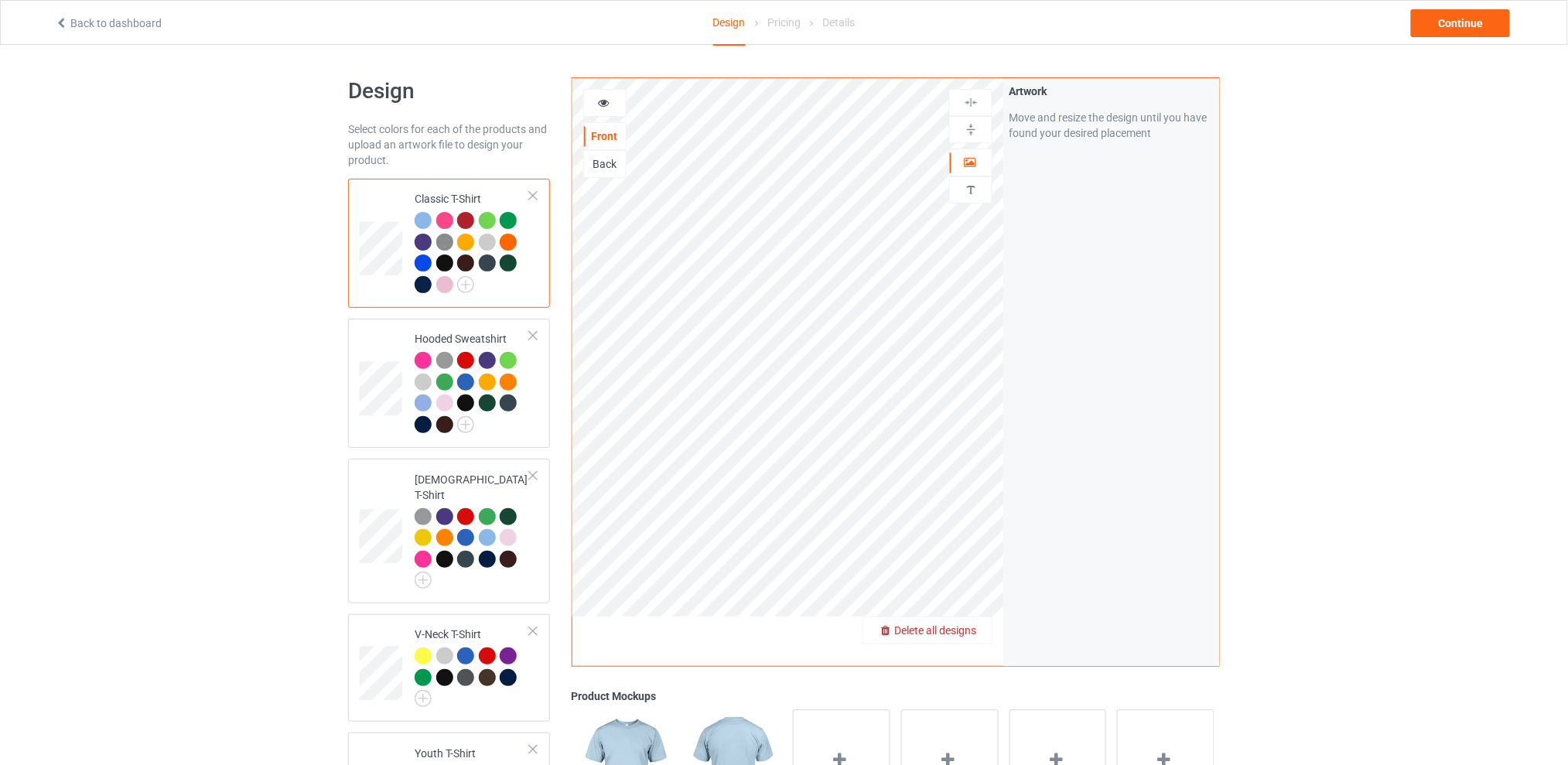
click at [974, 630] on span "Delete all designs" at bounding box center [935, 630] width 82 height 12
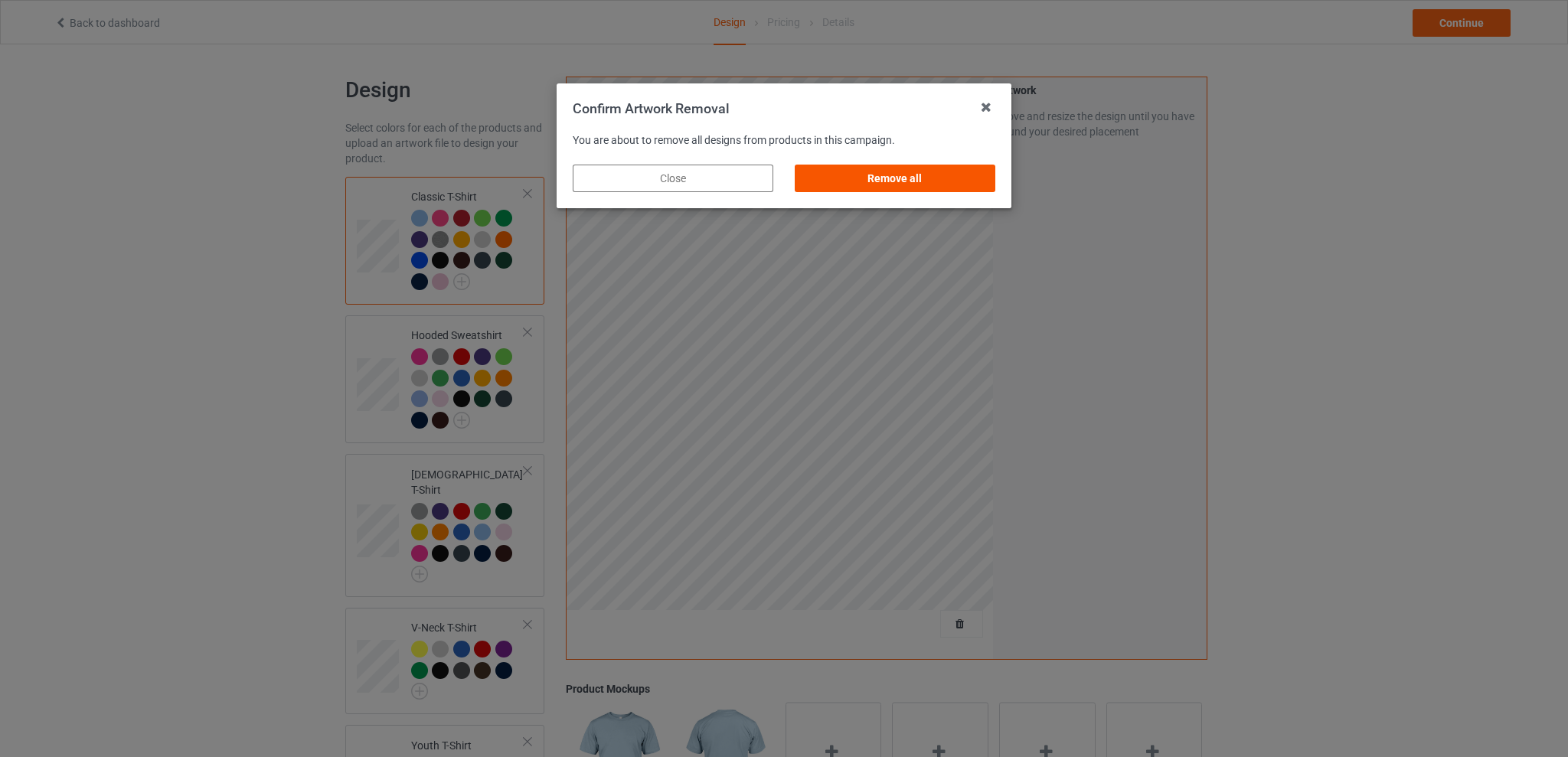
click at [904, 173] on div "Remove all" at bounding box center [895, 177] width 201 height 27
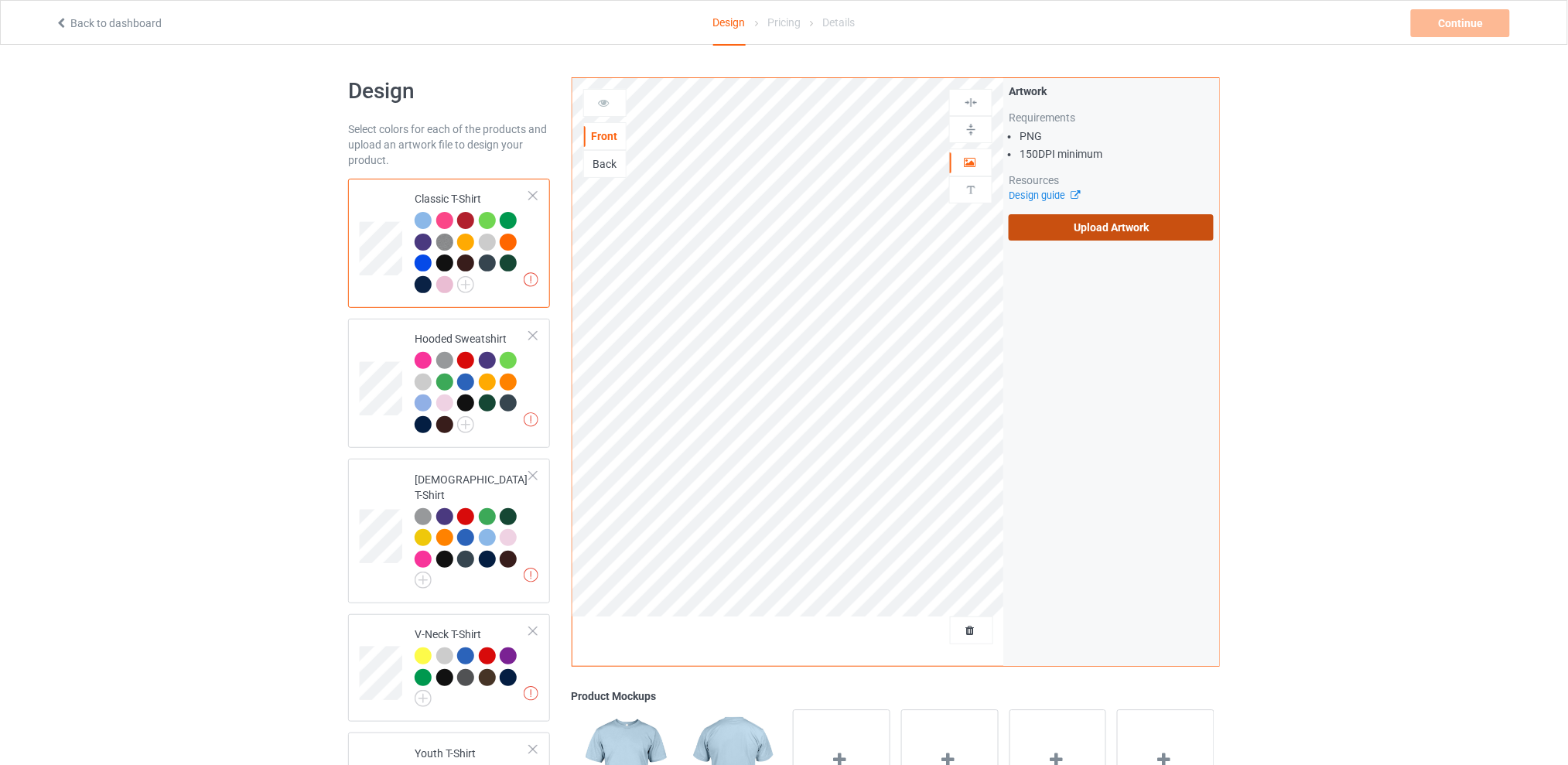
click at [1057, 219] on label "Upload Artwork" at bounding box center [1111, 228] width 205 height 27
click at [0, 0] on input "Upload Artwork" at bounding box center [0, 0] width 0 height 0
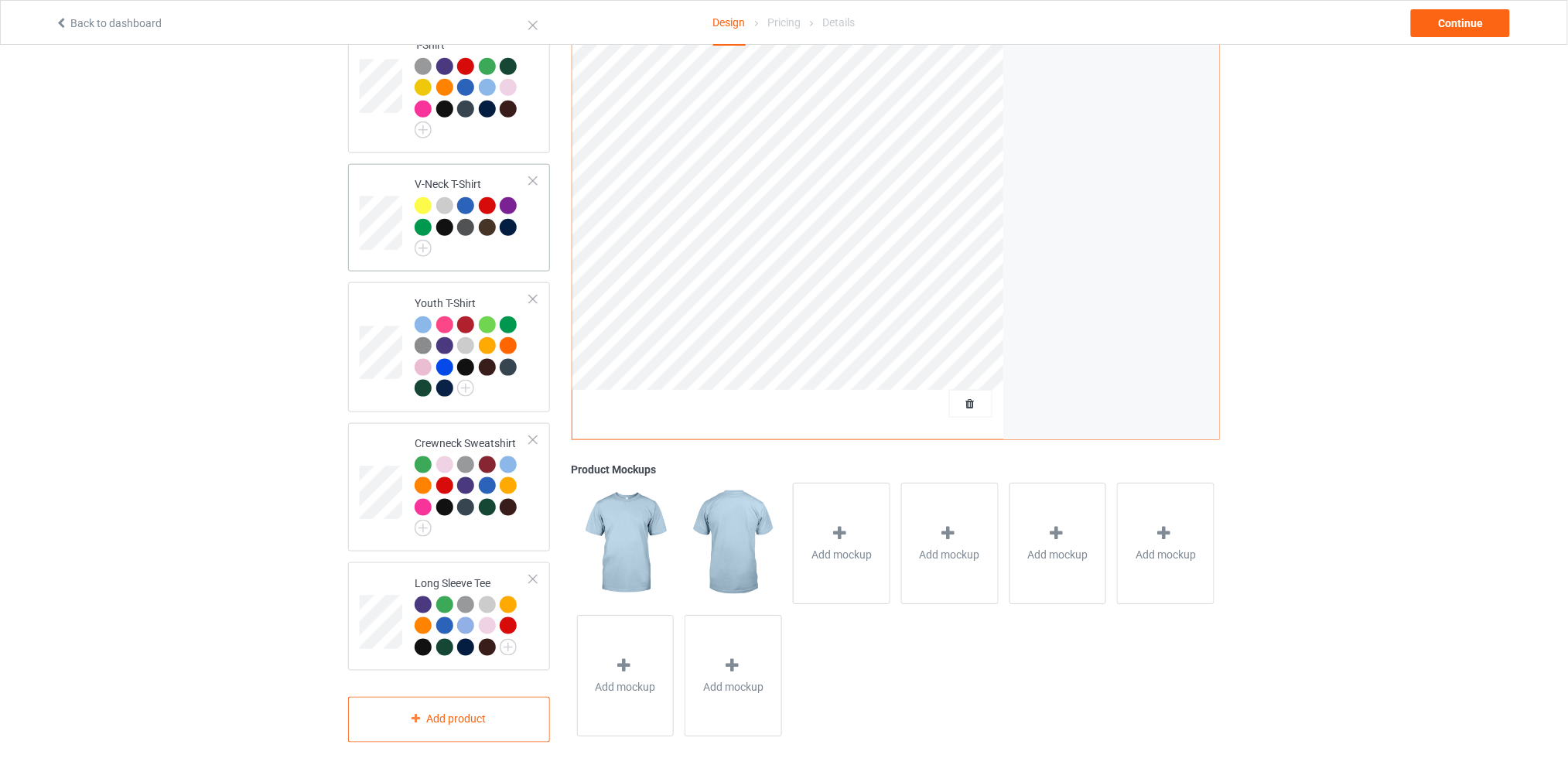
scroll to position [141, 0]
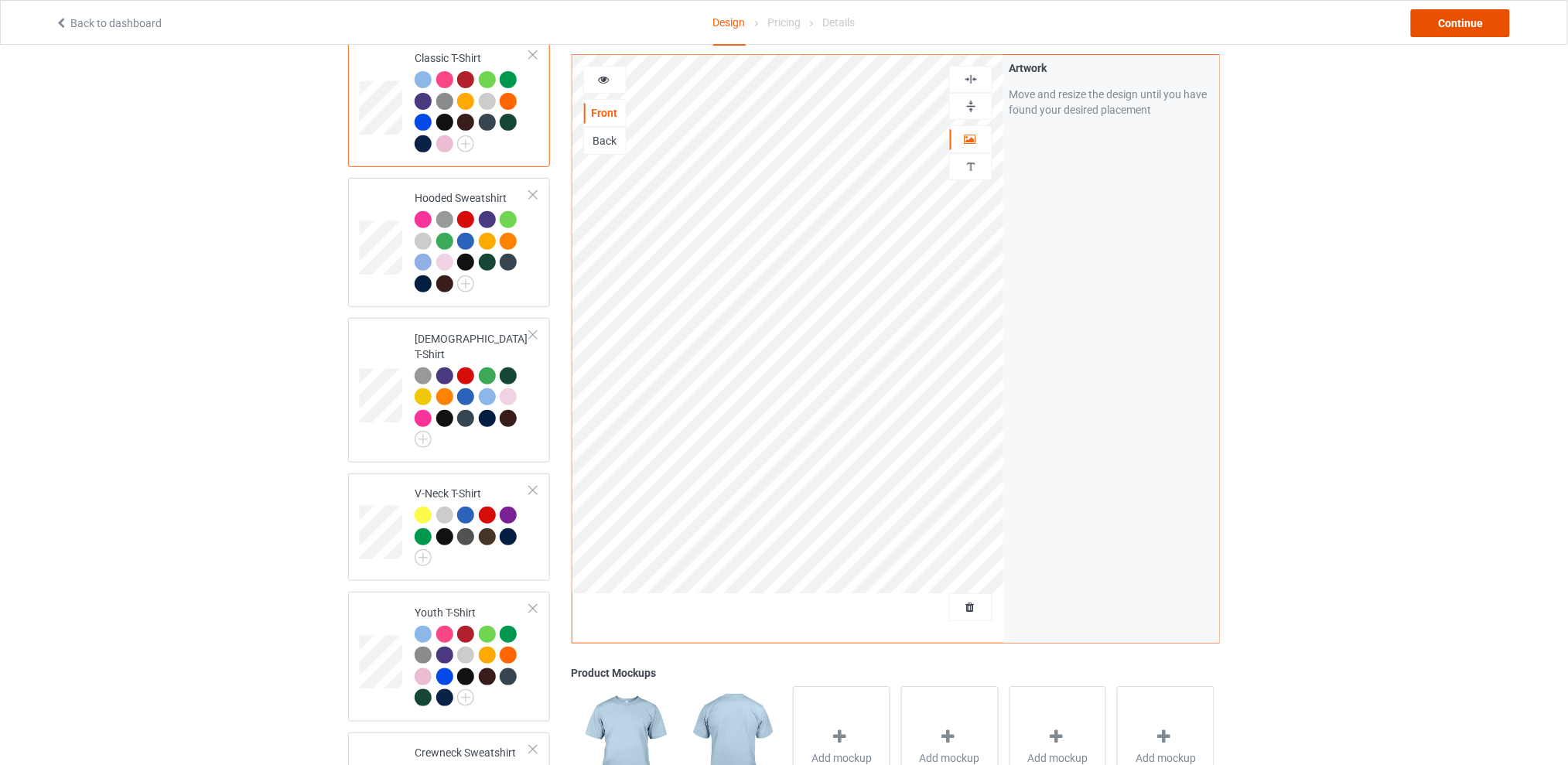
click at [1433, 22] on div "Continue" at bounding box center [1461, 23] width 99 height 27
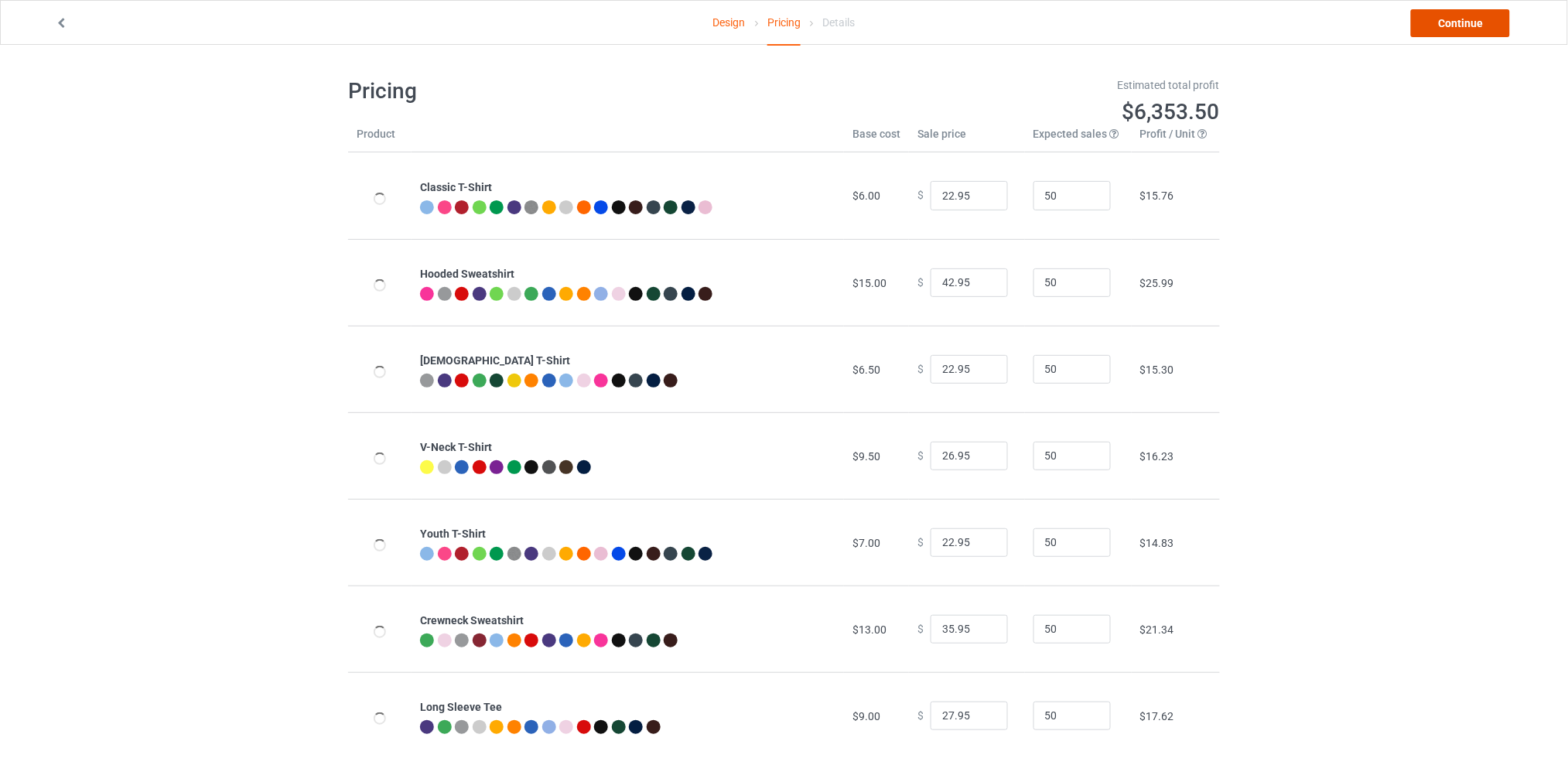
click at [1433, 23] on link "Continue" at bounding box center [1461, 23] width 99 height 27
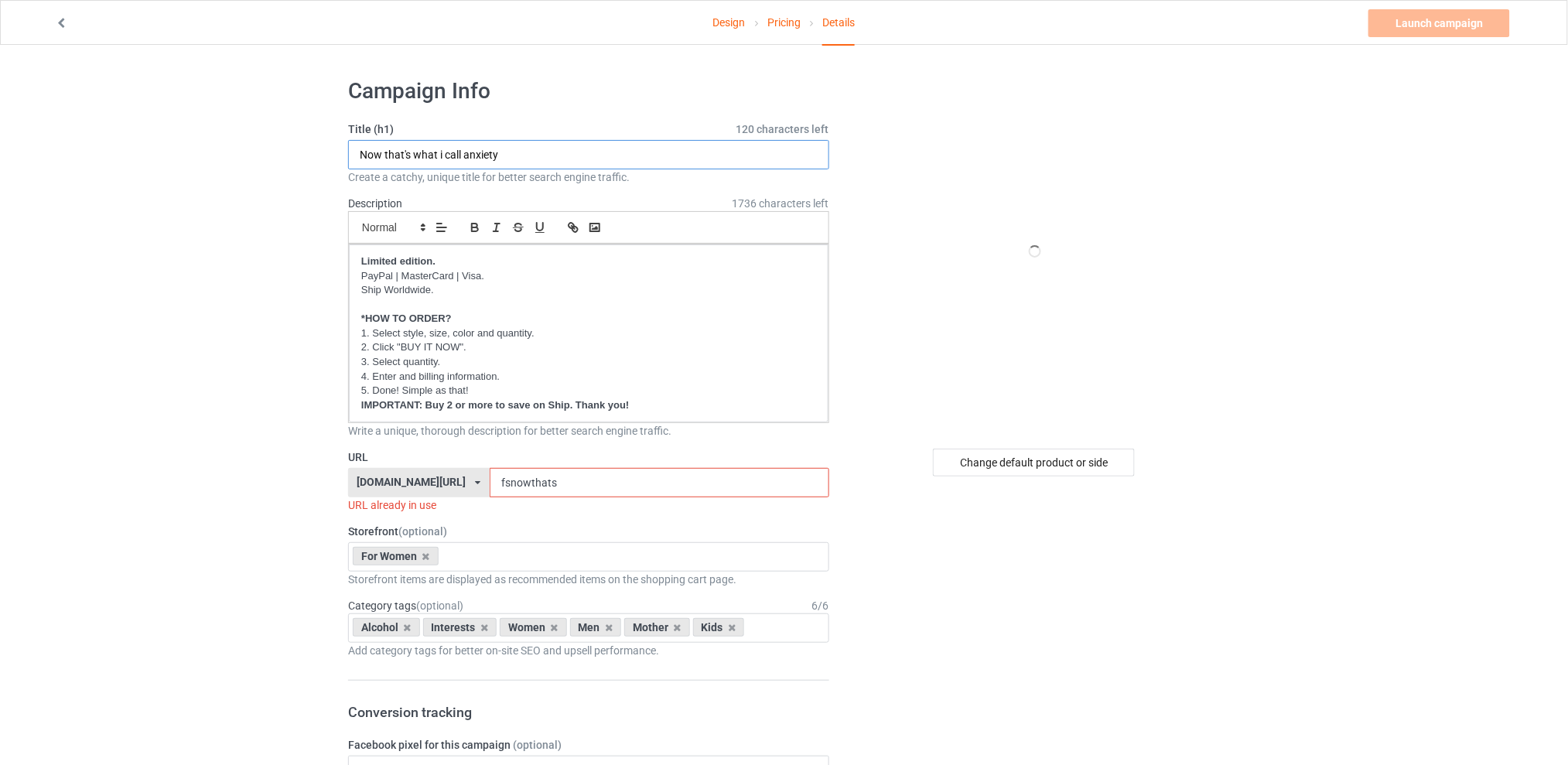
drag, startPoint x: 528, startPoint y: 162, endPoint x: 263, endPoint y: 180, distance: 265.6
type input "If found drunk"
drag, startPoint x: 586, startPoint y: 486, endPoint x: 491, endPoint y: 486, distance: 95.0
click at [491, 486] on div "[DOMAIN_NAME][URL] [DOMAIN_NAME][URL] [DOMAIN_NAME][URL] [DOMAIN_NAME][URL] 5d7…" at bounding box center [589, 483] width 482 height 29
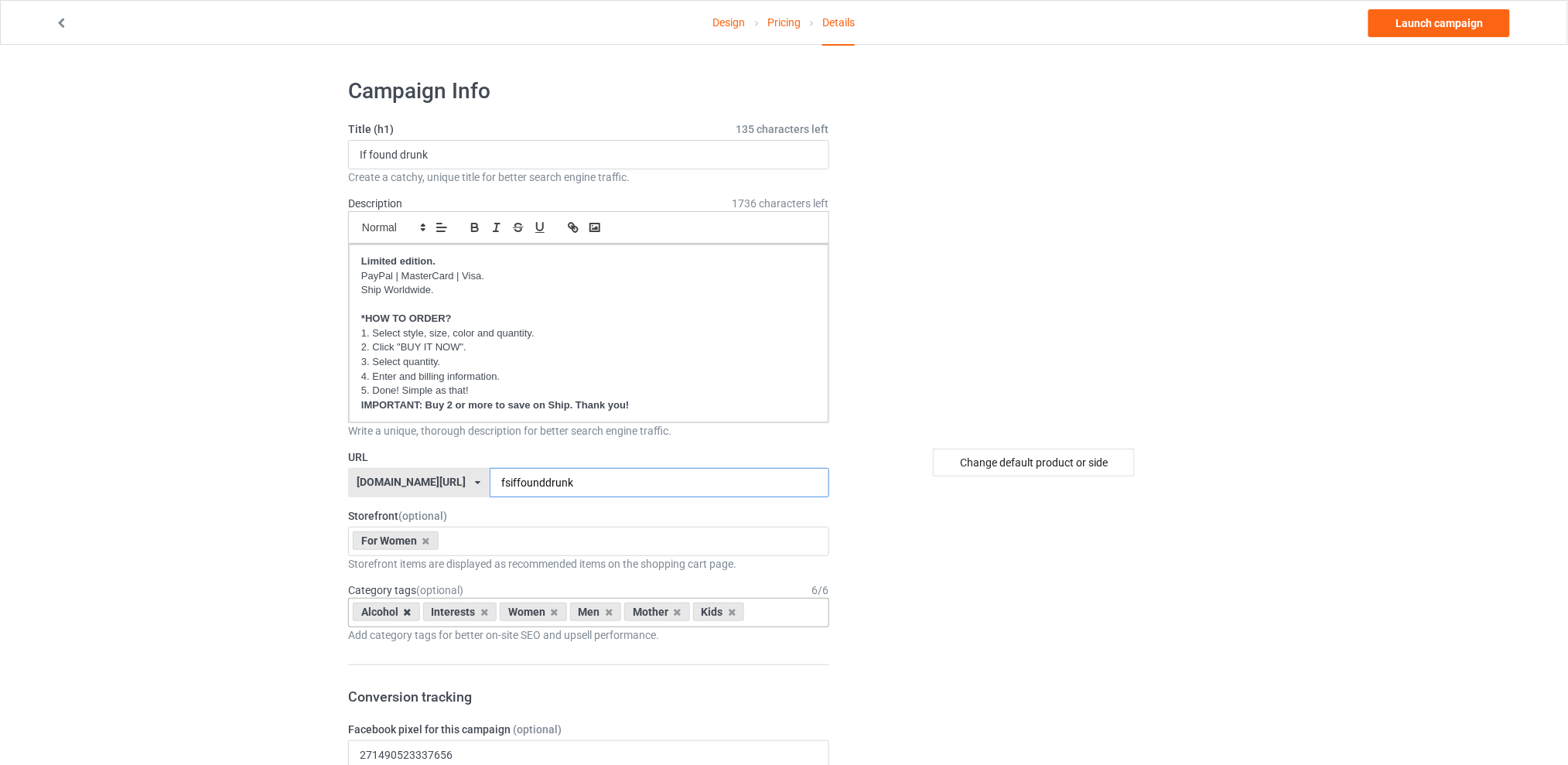
type input "fsiffounddrunk"
click at [410, 610] on icon at bounding box center [408, 612] width 8 height 10
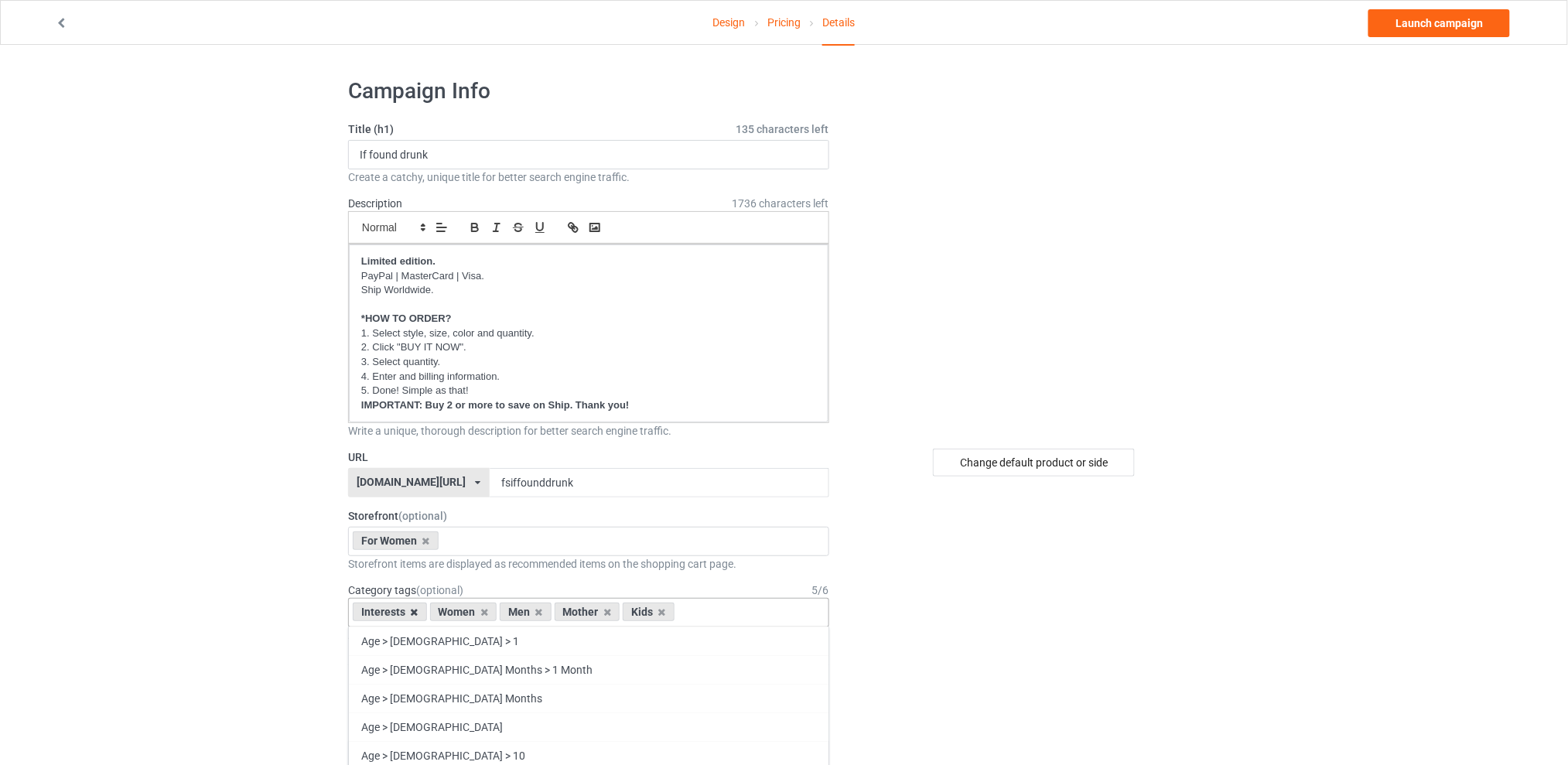
click at [413, 612] on icon at bounding box center [414, 612] width 8 height 10
click at [461, 613] on icon at bounding box center [462, 612] width 8 height 10
click at [472, 611] on icon at bounding box center [476, 612] width 8 height 10
click at [460, 614] on icon at bounding box center [462, 612] width 8 height 10
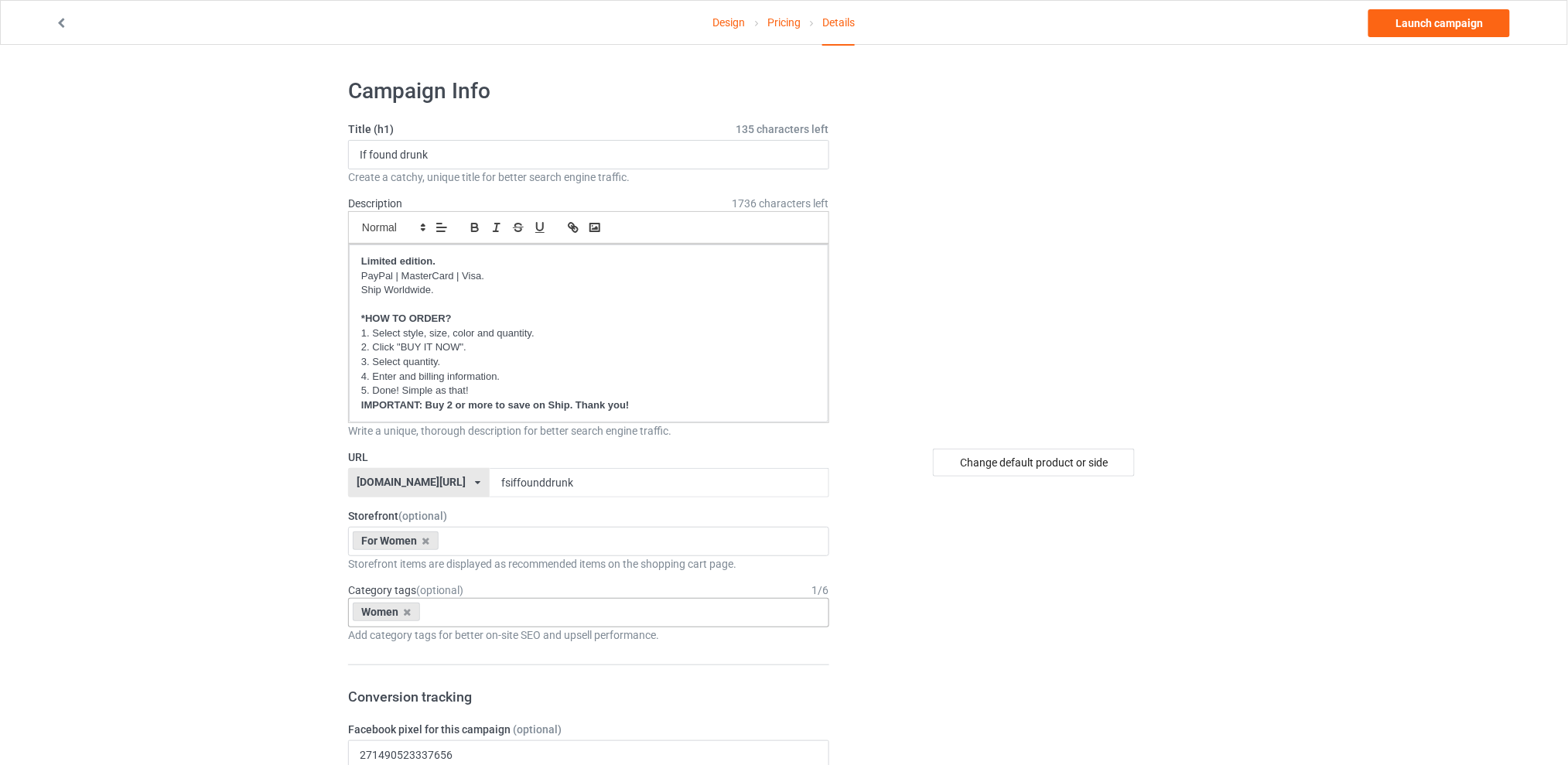
click at [1400, 26] on link "Launch campaign" at bounding box center [1439, 23] width 141 height 27
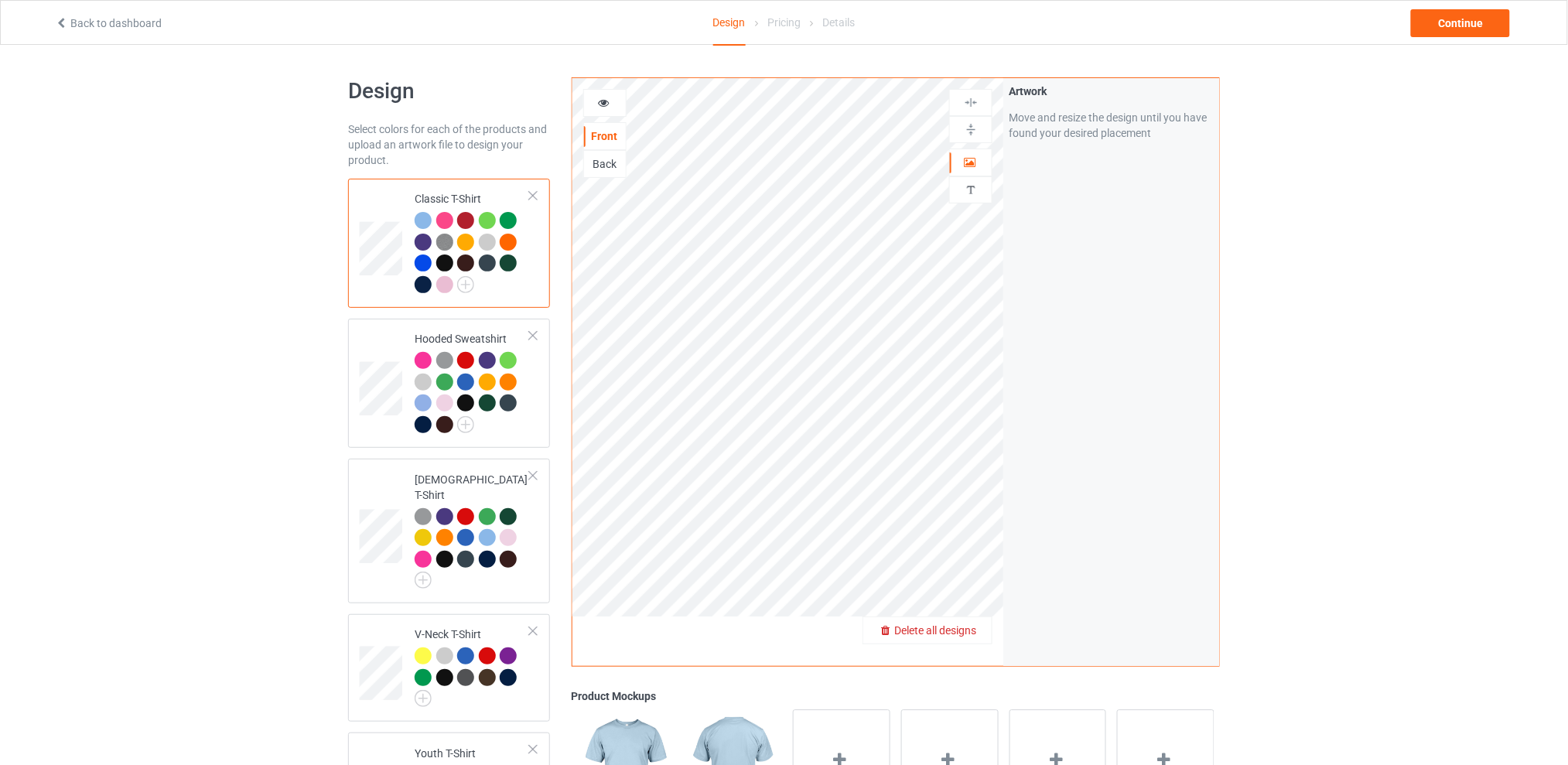
click at [972, 625] on span "Delete all designs" at bounding box center [935, 630] width 82 height 12
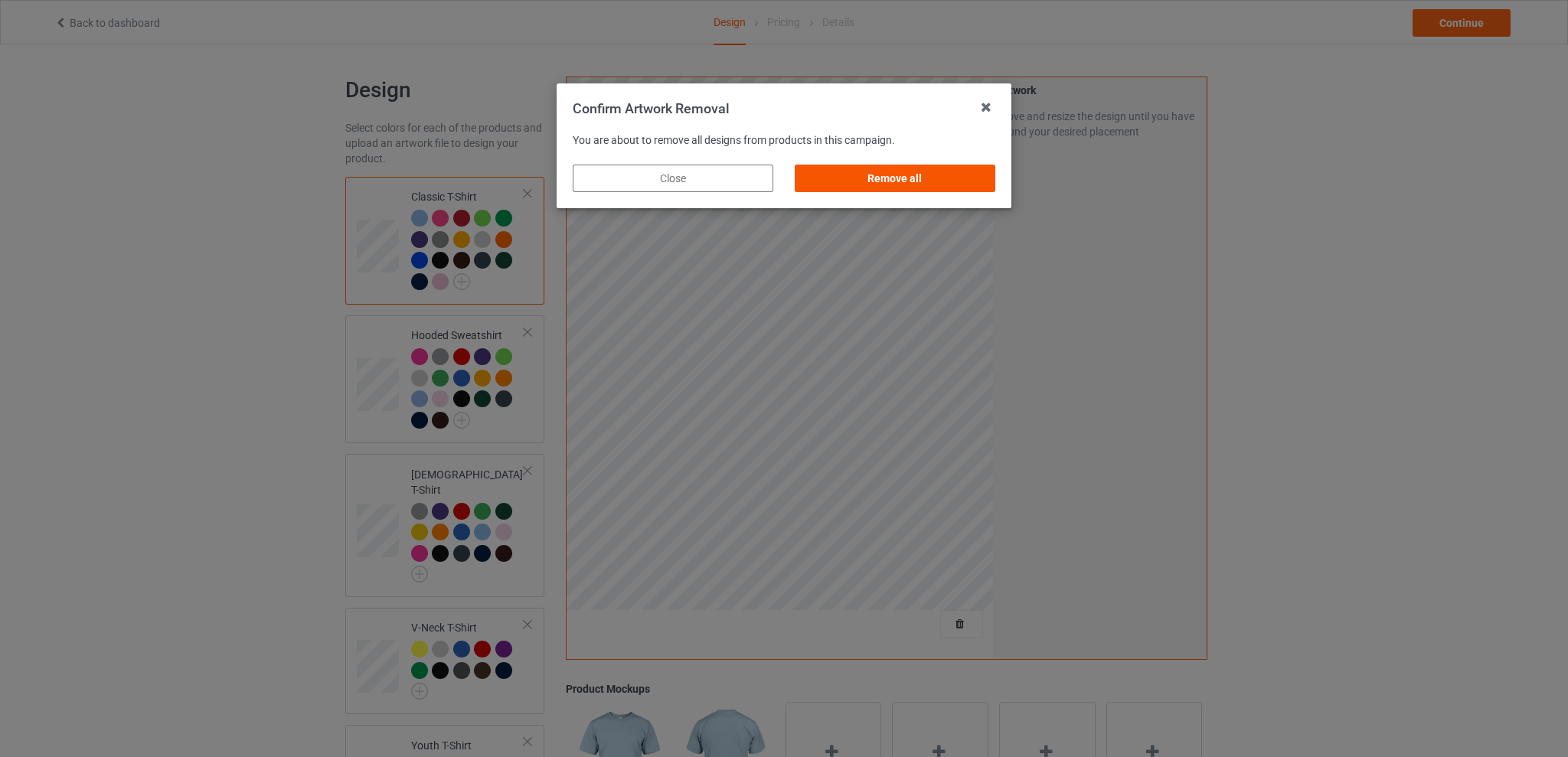
click at [915, 183] on div "Remove all" at bounding box center [895, 177] width 201 height 27
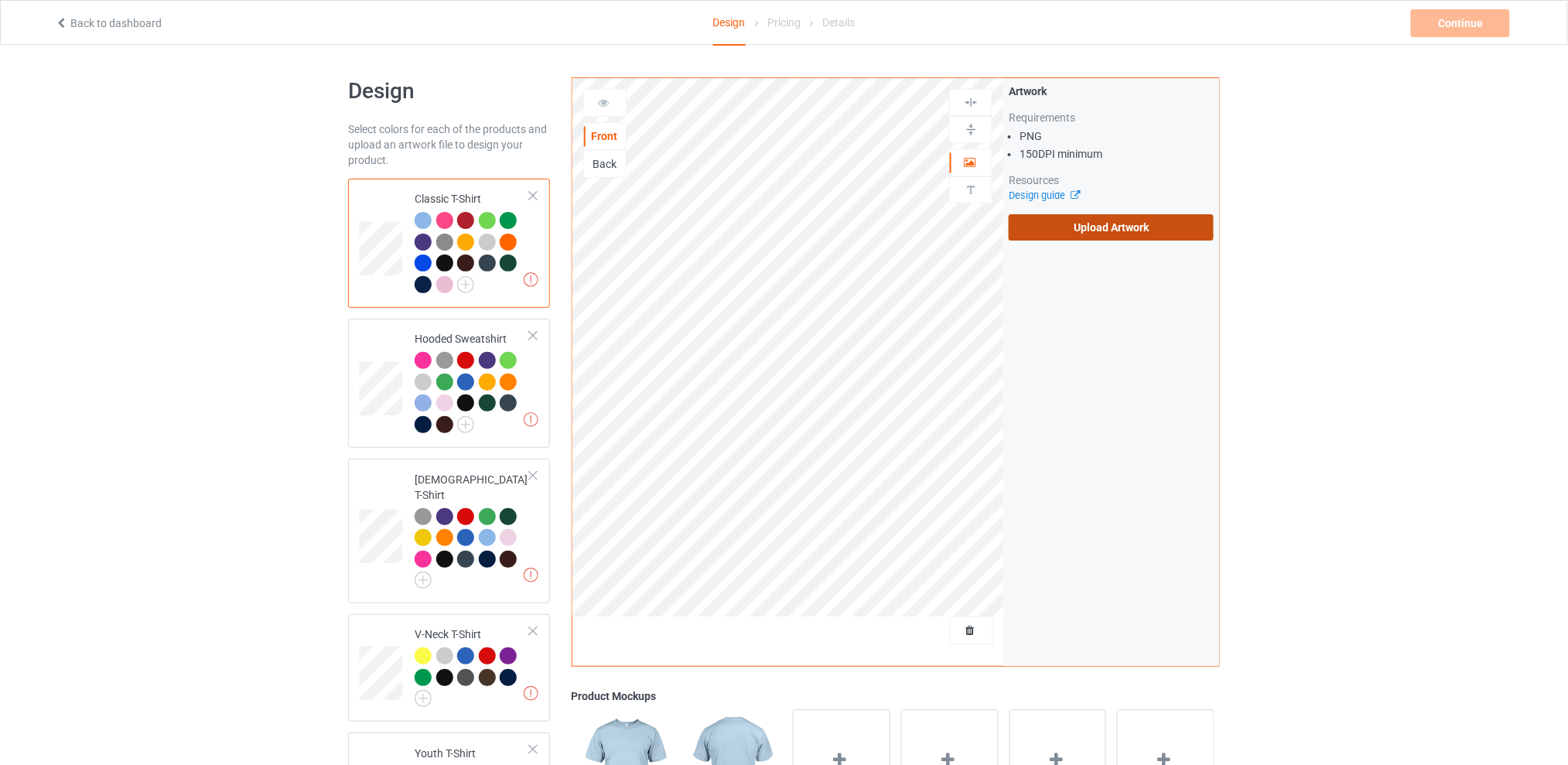
click at [1093, 235] on label "Upload Artwork" at bounding box center [1111, 228] width 205 height 27
click at [0, 0] on input "Upload Artwork" at bounding box center [0, 0] width 0 height 0
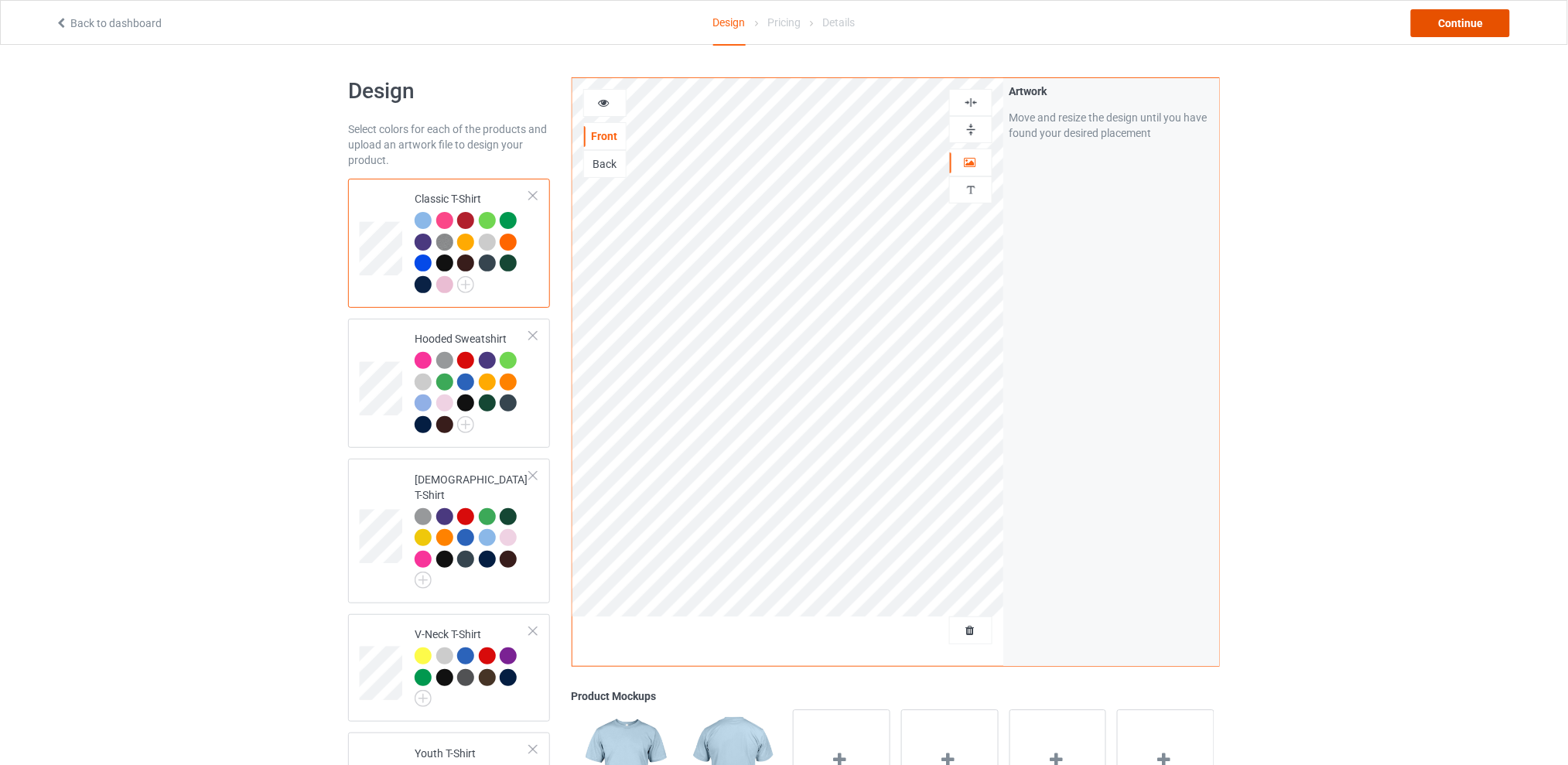
click at [1461, 24] on div "Continue" at bounding box center [1461, 23] width 99 height 27
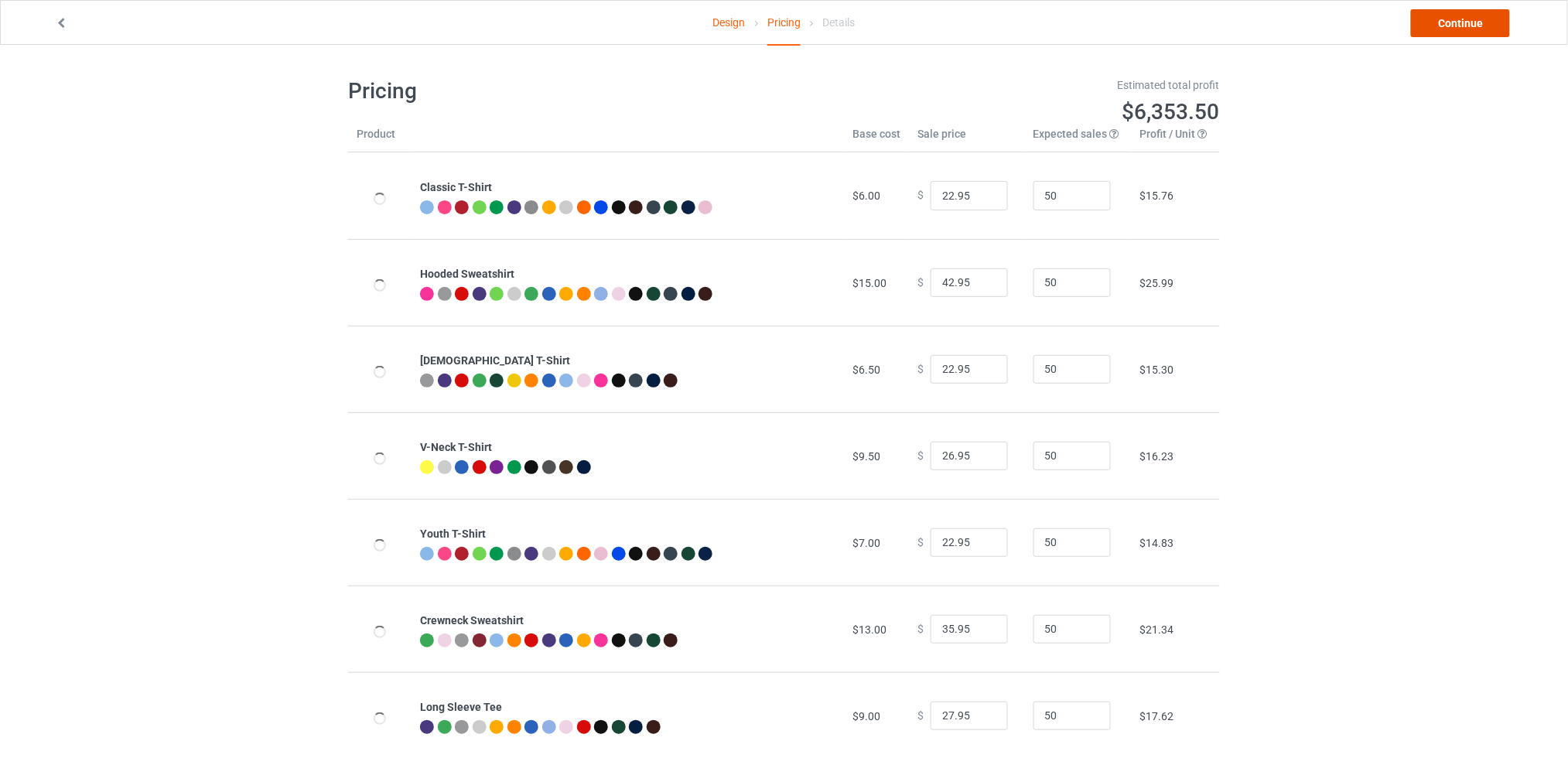
click at [1449, 32] on link "Continue" at bounding box center [1461, 23] width 99 height 27
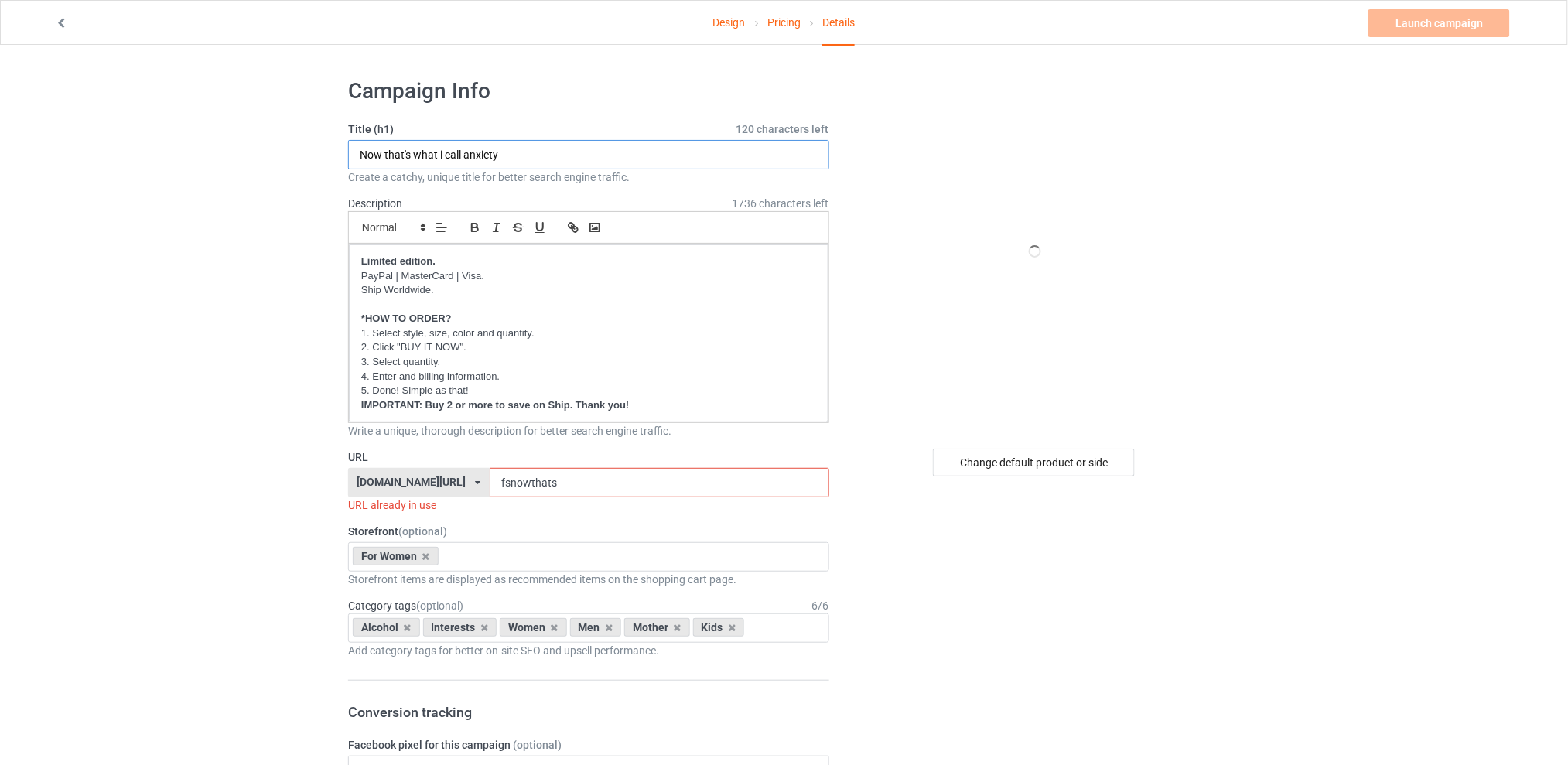
drag, startPoint x: 514, startPoint y: 154, endPoint x: 280, endPoint y: 154, distance: 234.0
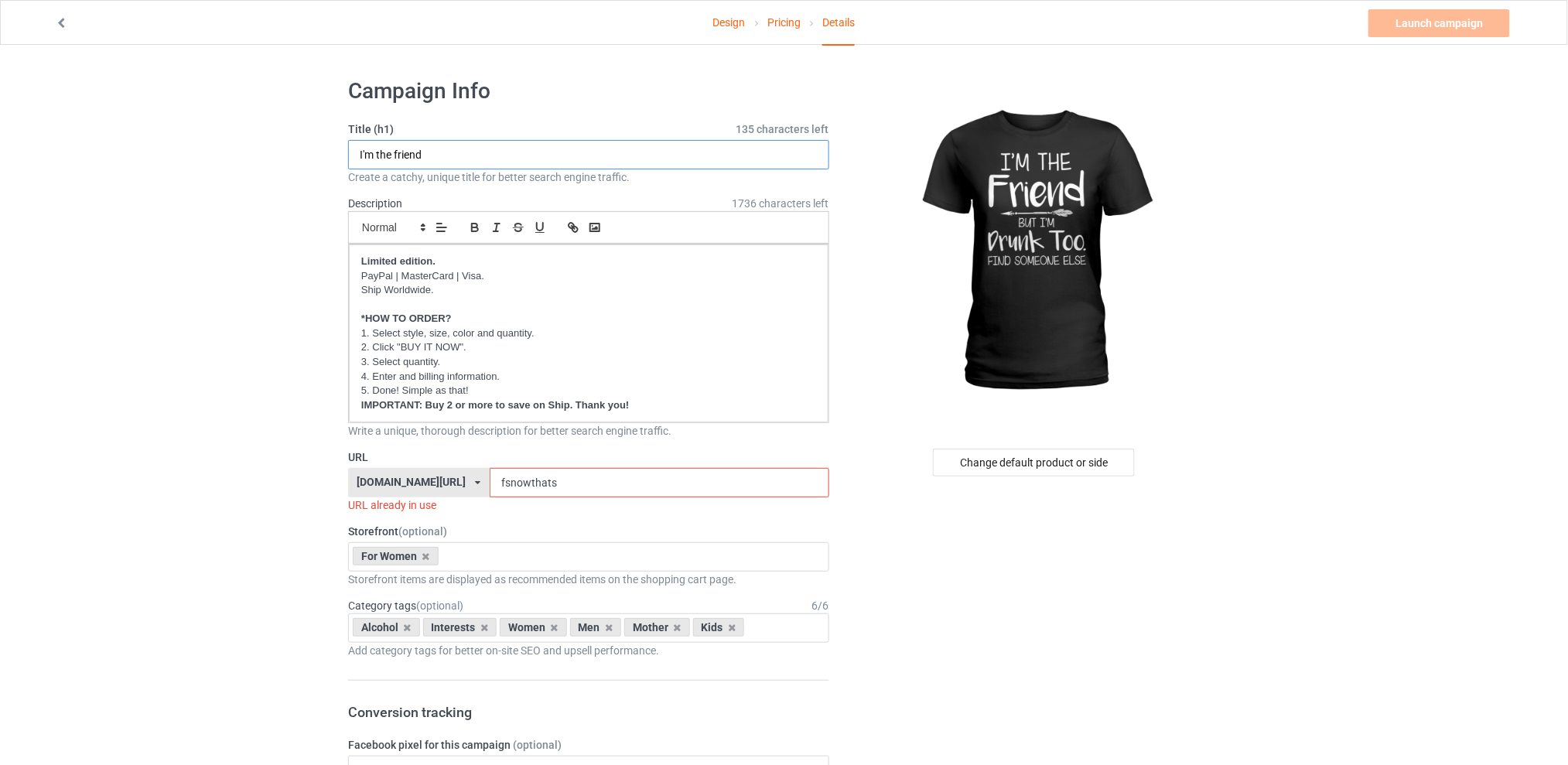
type input "I'm the friend"
drag, startPoint x: 597, startPoint y: 482, endPoint x: 465, endPoint y: 494, distance: 132.5
click at [465, 494] on div "[DOMAIN_NAME][URL] [DOMAIN_NAME][URL] [DOMAIN_NAME][URL] [DOMAIN_NAME][URL] 5d7…" at bounding box center [589, 483] width 482 height 29
click at [409, 613] on div "Alcohol Interests Women Men Mother Kids Age > 1-19 > 1 Age > 1-12 Months > 1 Mo…" at bounding box center [589, 628] width 482 height 29
click at [588, 484] on input "fsimthefriend" at bounding box center [659, 483] width 338 height 29
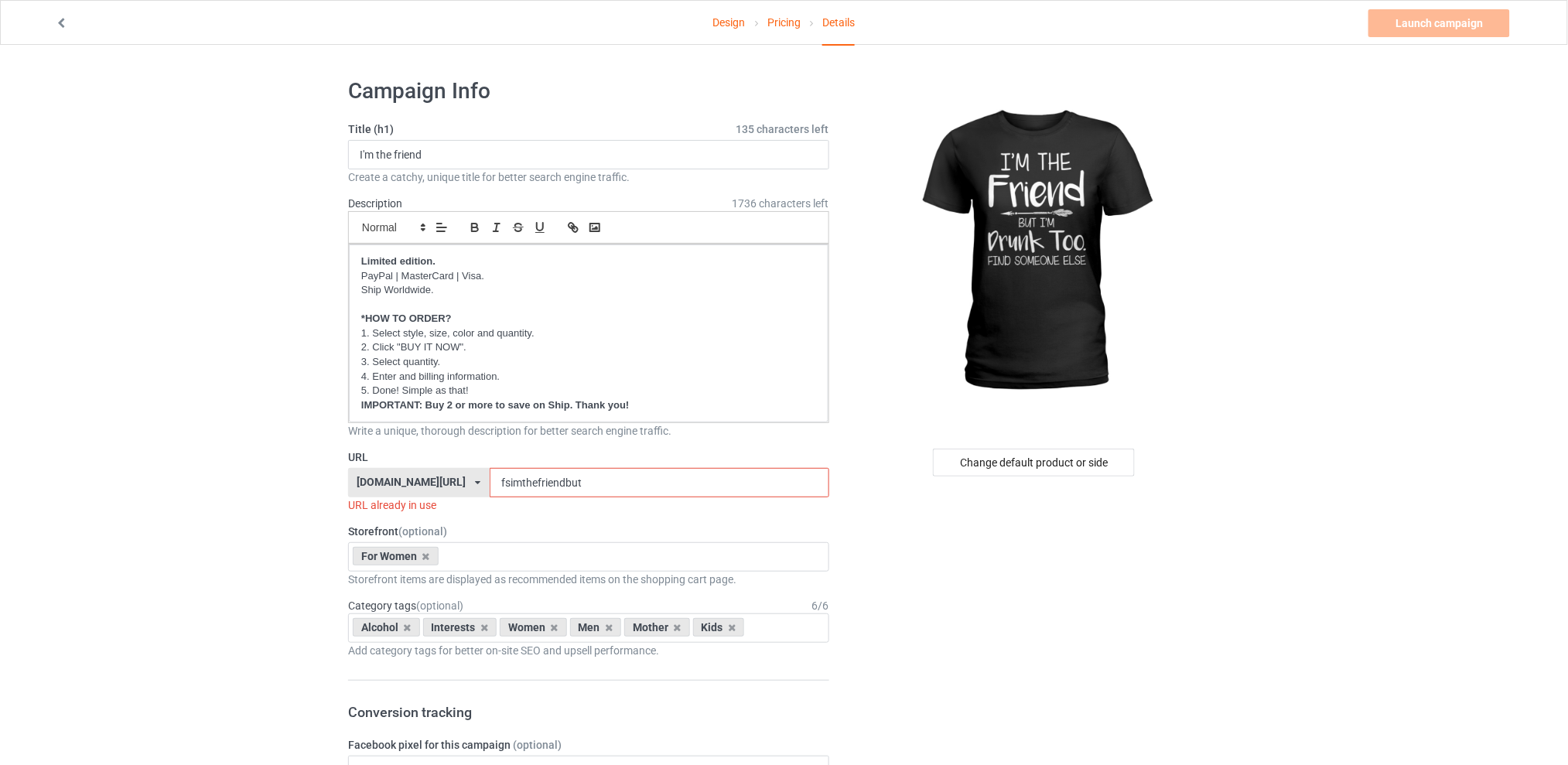
click at [608, 483] on input "fsimthefriendbut" at bounding box center [659, 483] width 338 height 29
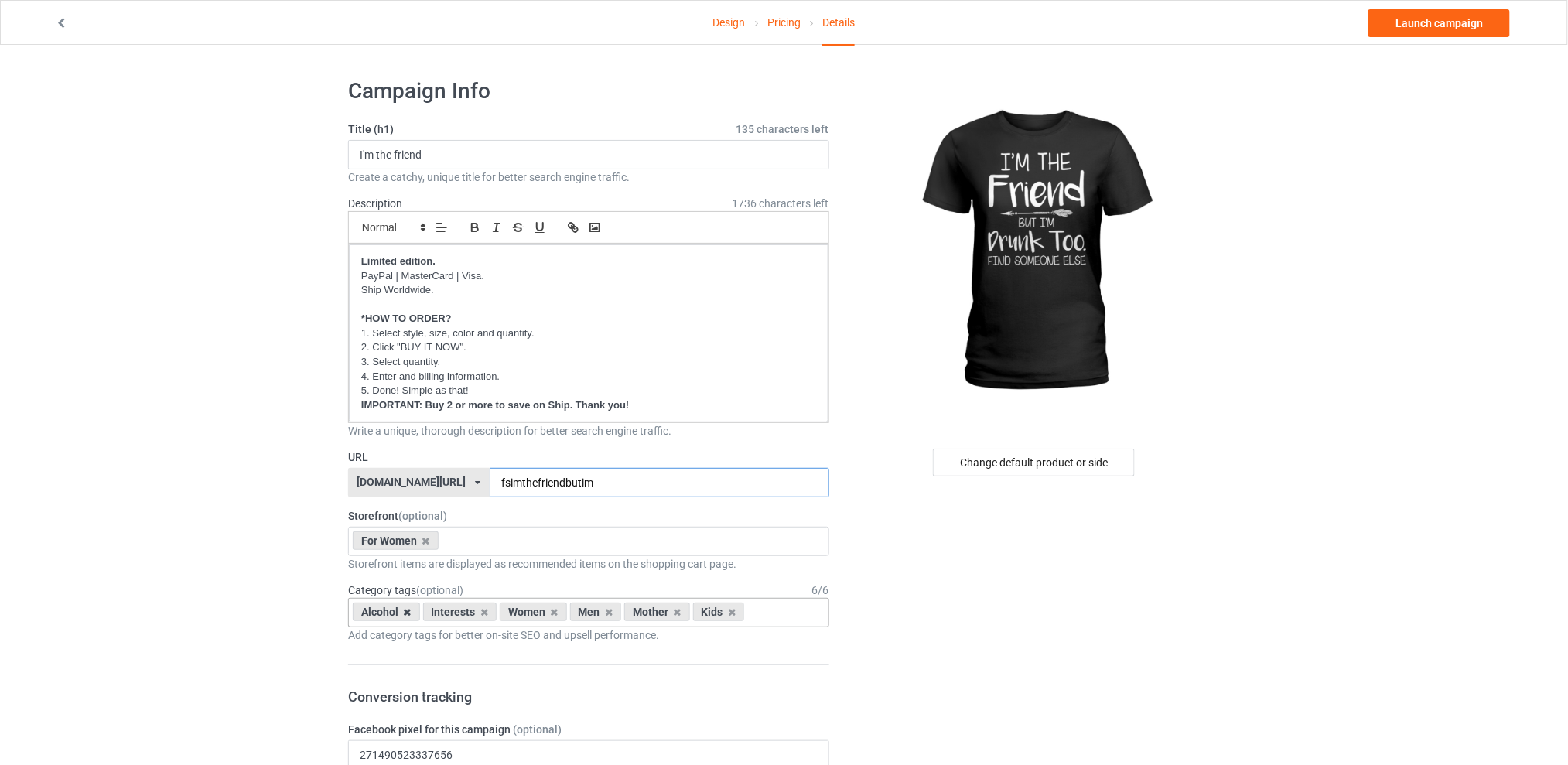
type input "fsimthefriendbutim"
click at [406, 611] on icon at bounding box center [408, 612] width 8 height 10
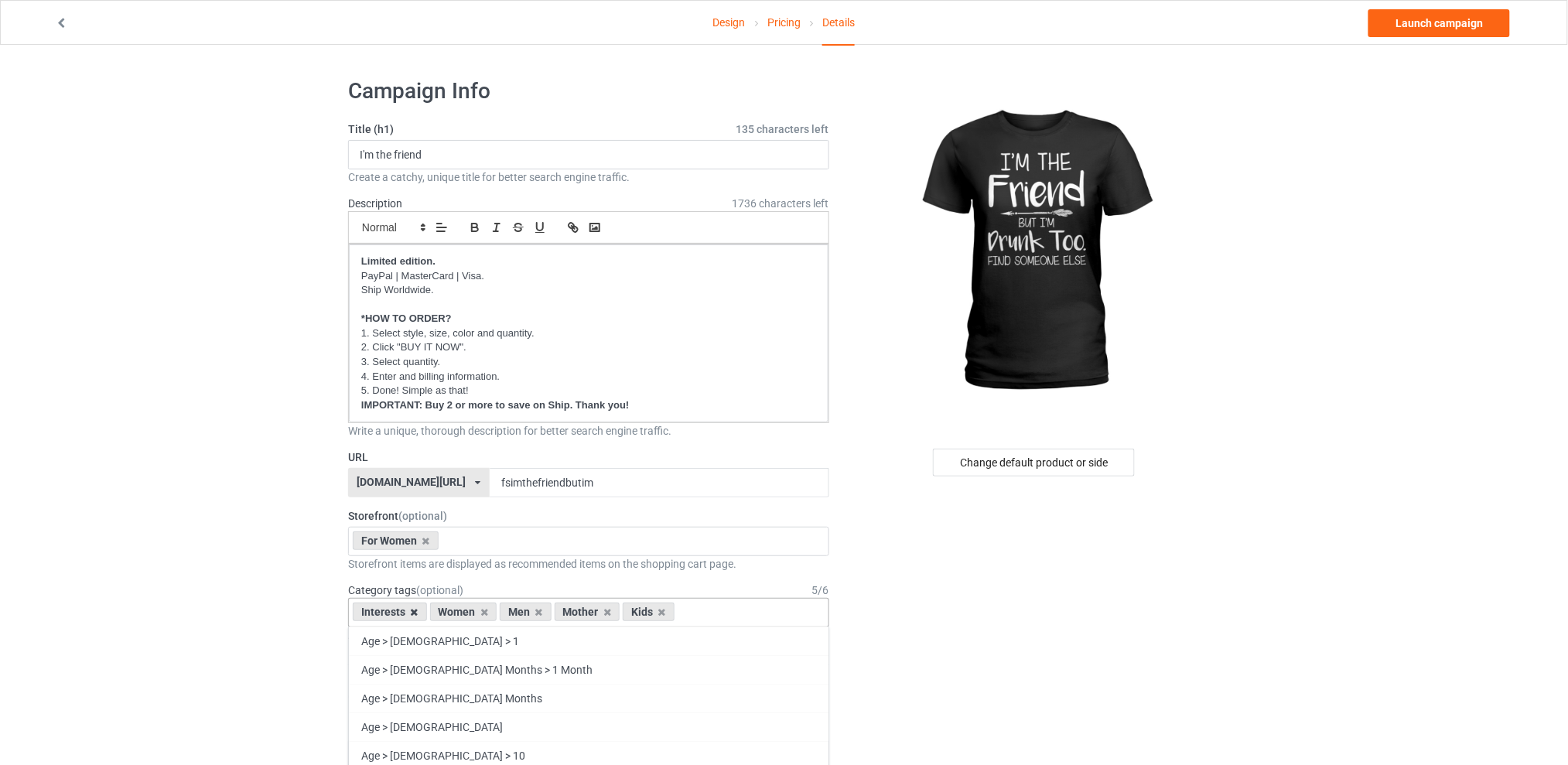
click at [414, 611] on icon at bounding box center [414, 612] width 8 height 10
click at [460, 613] on icon at bounding box center [462, 612] width 8 height 10
click at [473, 612] on icon at bounding box center [476, 612] width 8 height 10
click at [463, 612] on icon at bounding box center [462, 612] width 8 height 10
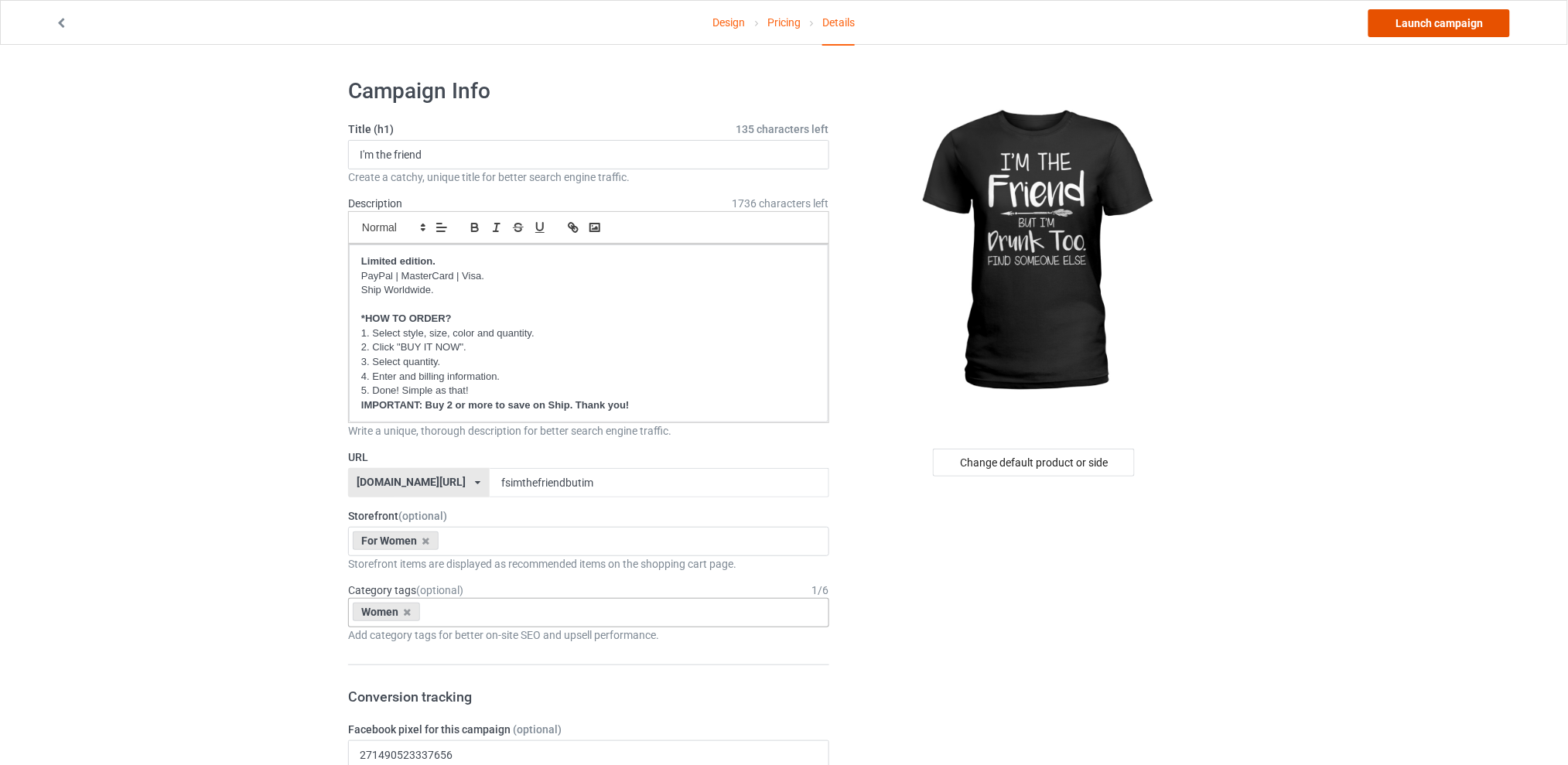
click at [1412, 20] on link "Launch campaign" at bounding box center [1439, 23] width 141 height 27
